Goal: Task Accomplishment & Management: Complete application form

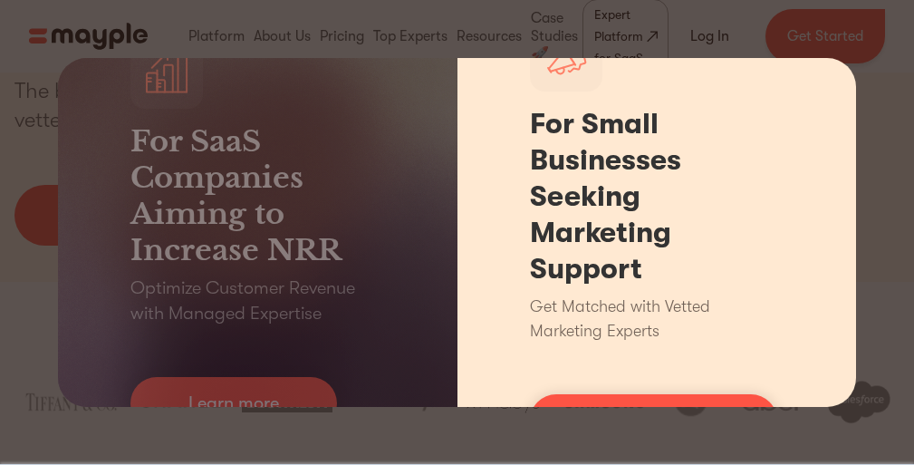
scroll to position [844, 0]
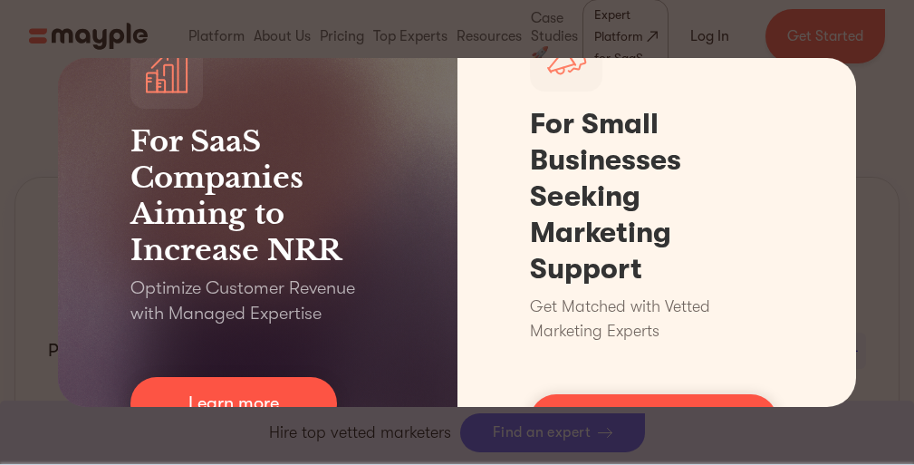
click at [677, 31] on div "For SaaS Companies Aiming to Increase NRR Optimize Customer Revenue with Manage…" at bounding box center [457, 232] width 914 height 465
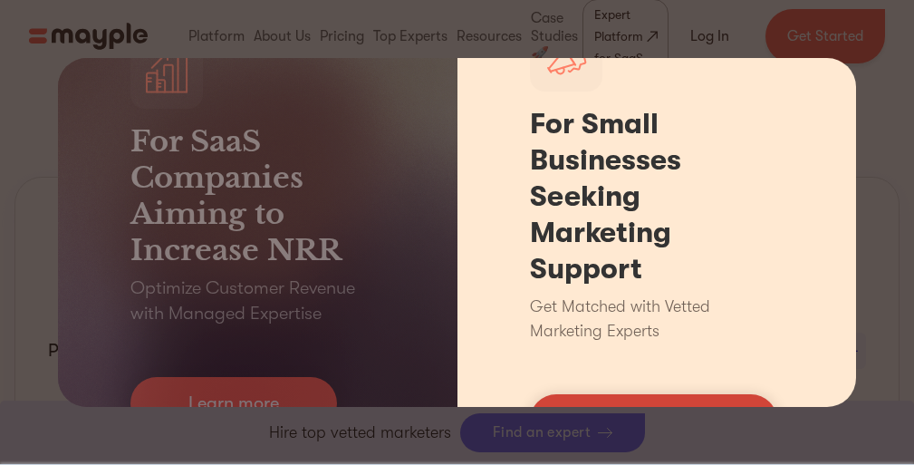
click at [597, 401] on link "Find your expert" at bounding box center [653, 420] width 247 height 53
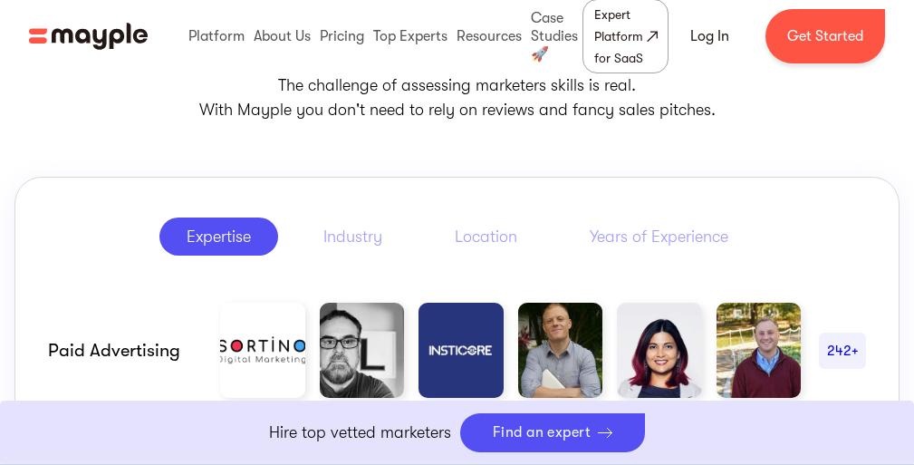
click at [597, 401] on link "Boost Your eCommerce Business Mayple's in your corner to help you make the righ…" at bounding box center [457, 432] width 914 height 64
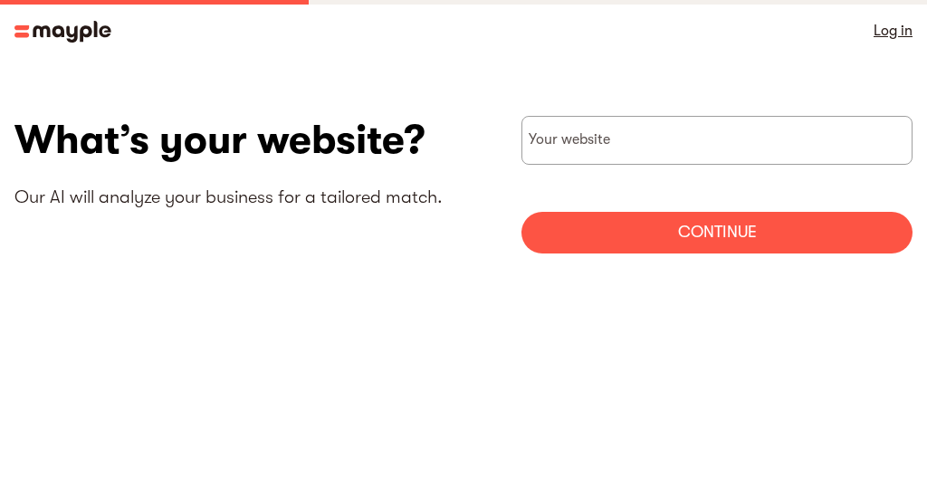
click at [44, 28] on img at bounding box center [62, 32] width 97 height 22
